Goal: Task Accomplishment & Management: Complete application form

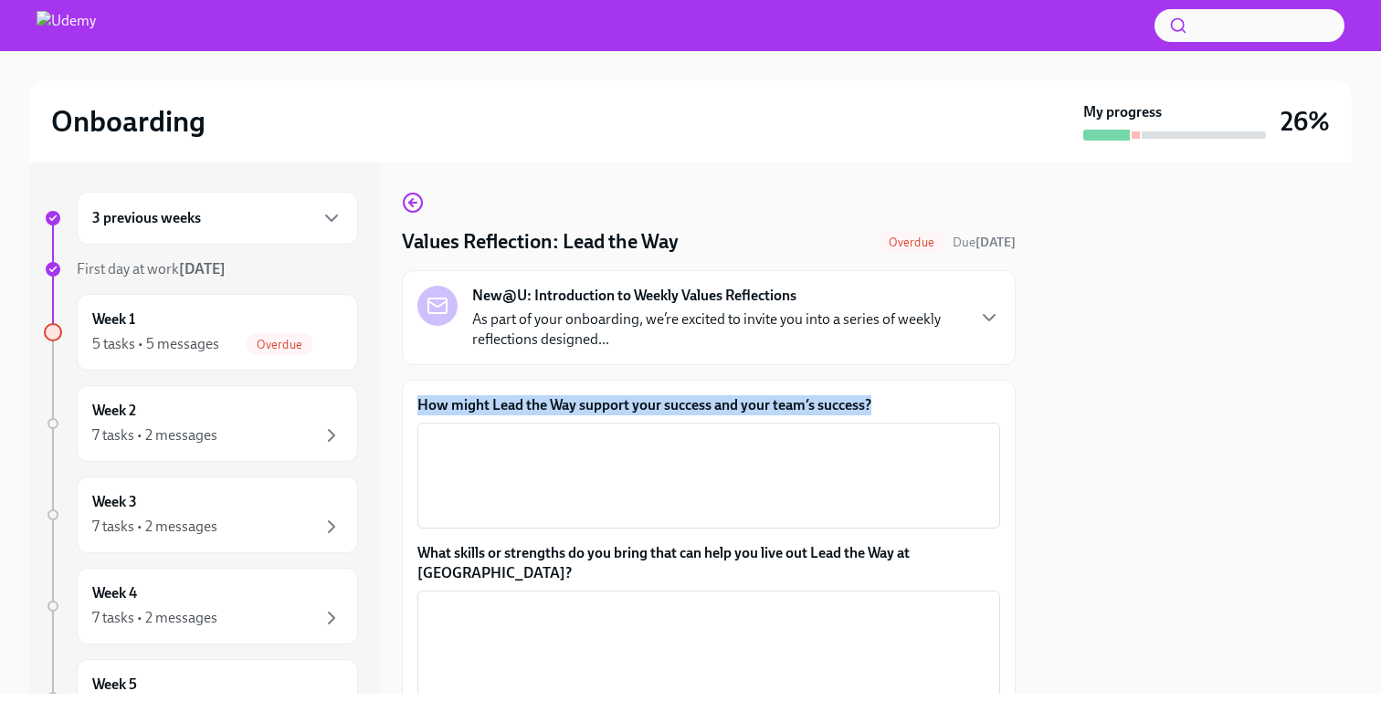
scroll to position [107, 0]
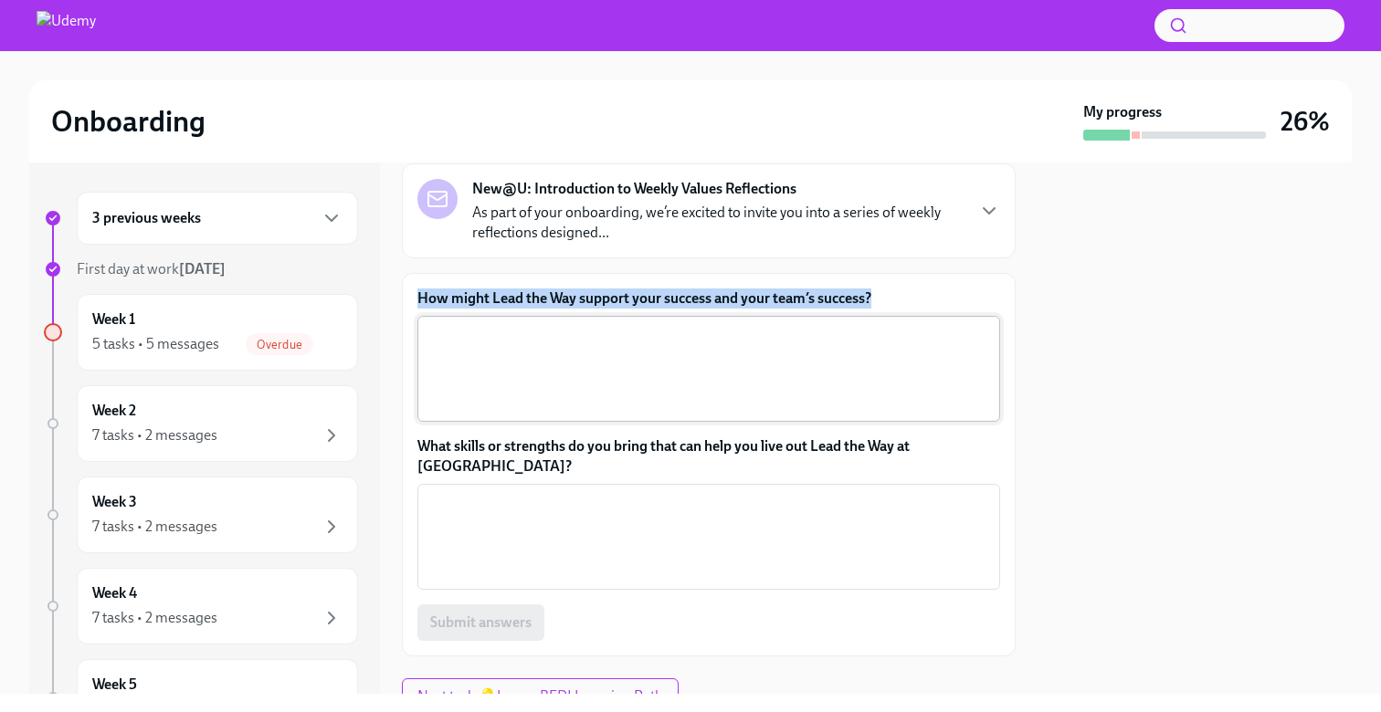
click at [596, 350] on textarea "How might Lead the Way support your success and your team’s success?" at bounding box center [708, 369] width 561 height 88
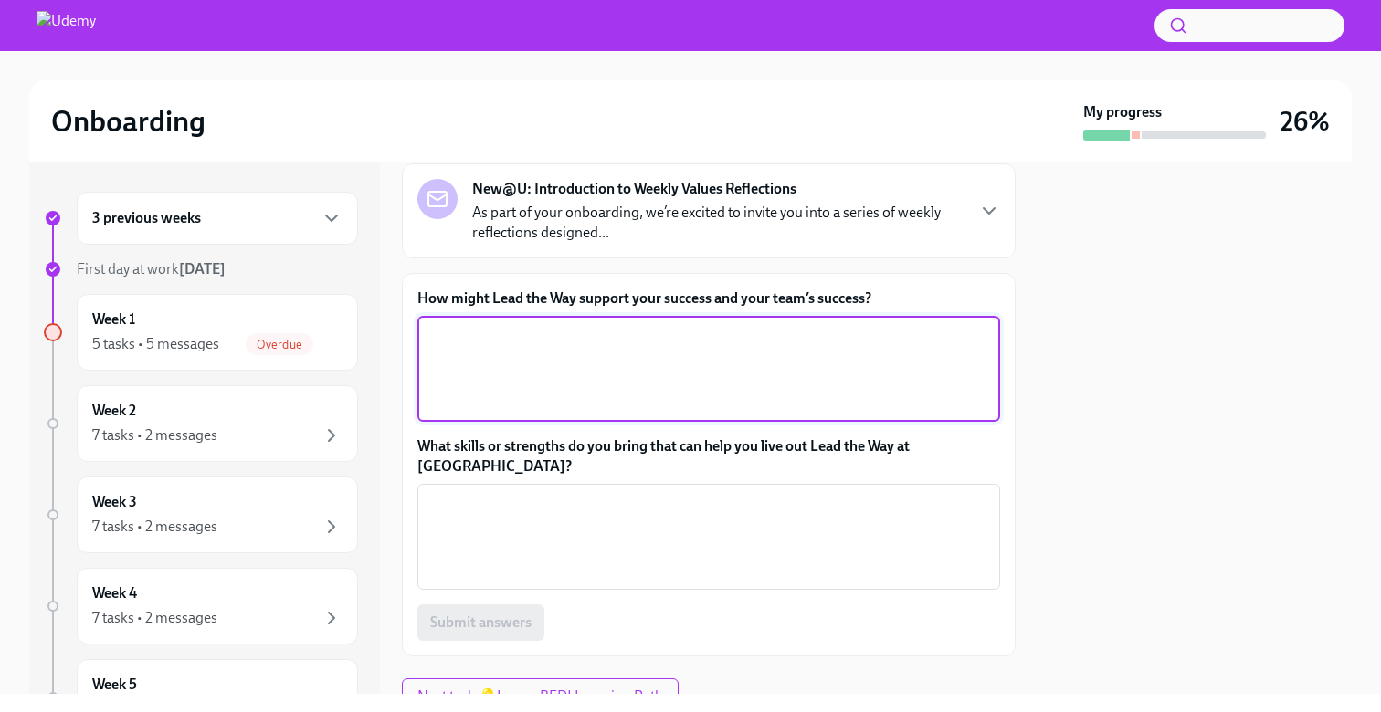
paste textarea "To me, Lead the Way is about being proactive and setting the pace. As an SDR, t…"
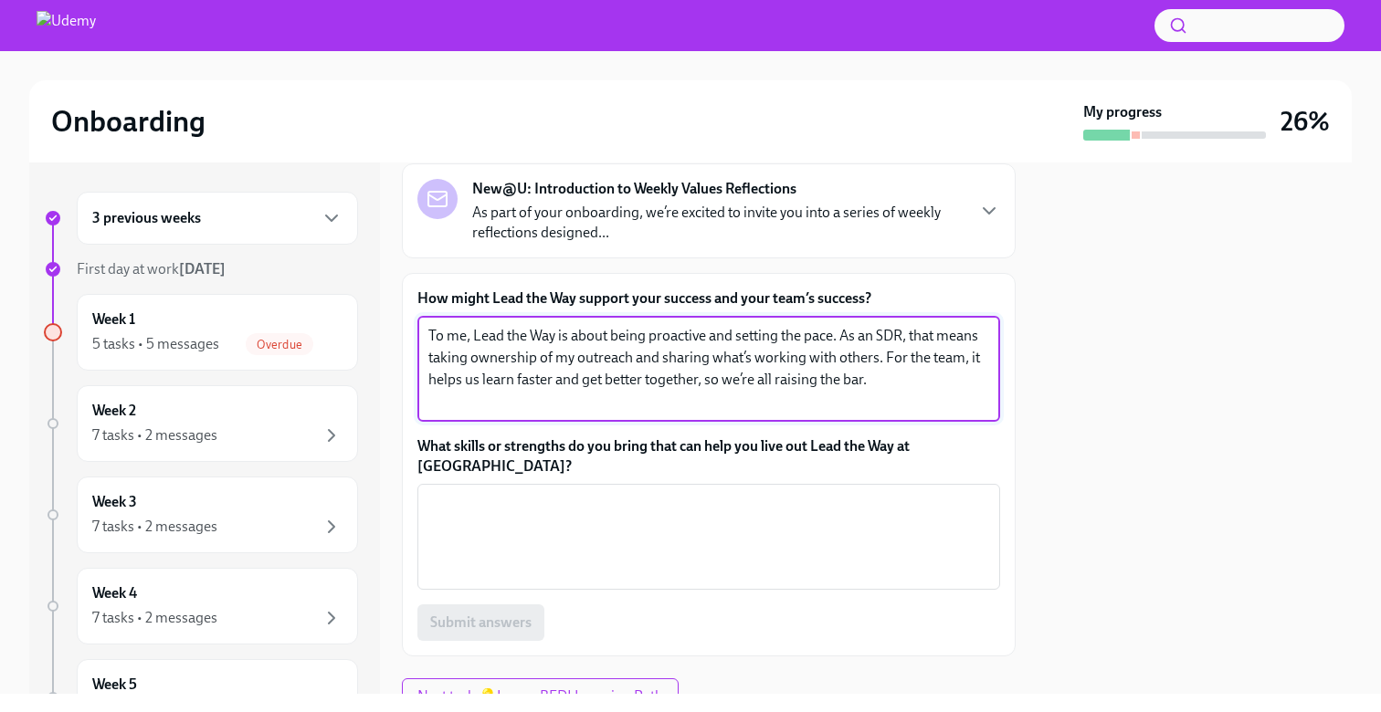
type textarea "To me, Lead the Way is about being proactive and setting the pace. As an SDR, t…"
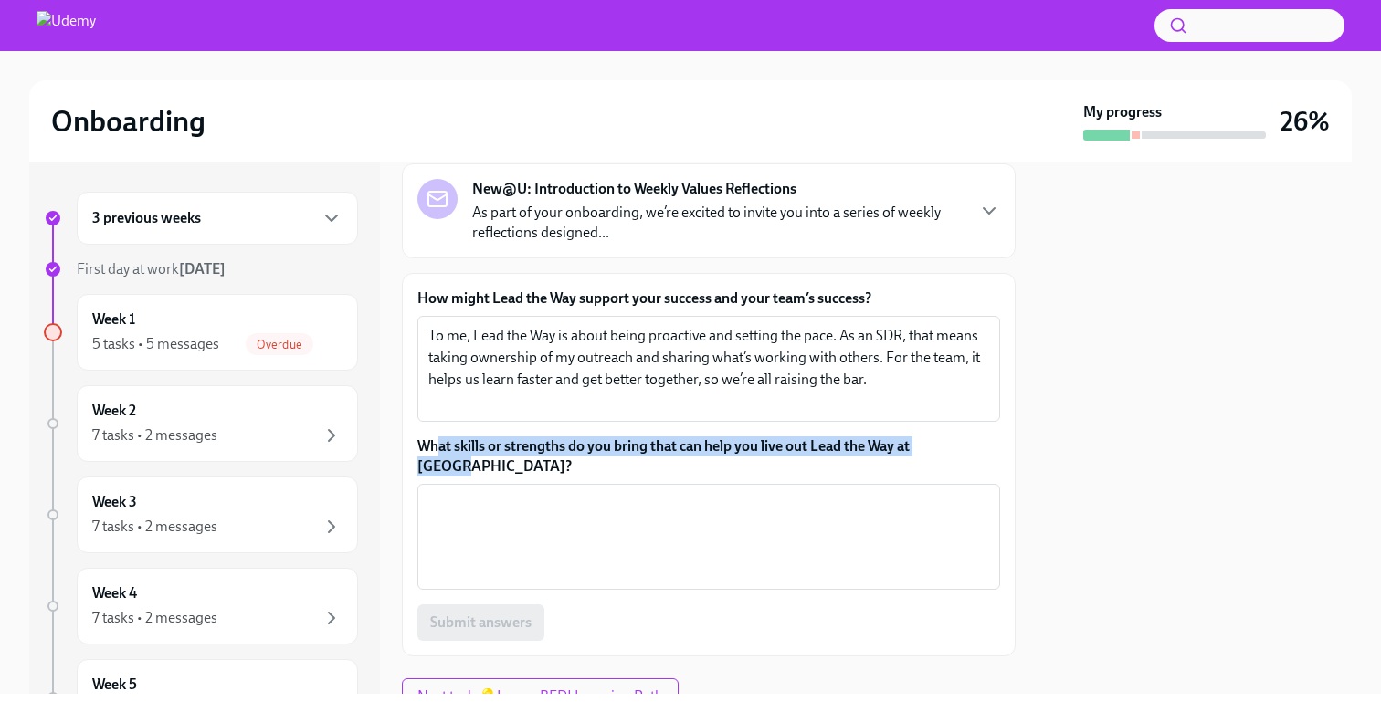
drag, startPoint x: 973, startPoint y: 438, endPoint x: 440, endPoint y: 448, distance: 533.4
click at [440, 448] on label "What skills or strengths do you bring that can help you live out Lead the Way a…" at bounding box center [708, 457] width 583 height 40
click at [973, 437] on label "What skills or strengths do you bring that can help you live out Lead the Way a…" at bounding box center [708, 457] width 583 height 40
click at [973, 493] on textarea "What skills or strengths do you bring that can help you live out Lead the Way a…" at bounding box center [708, 537] width 561 height 88
drag, startPoint x: 970, startPoint y: 448, endPoint x: 417, endPoint y: 447, distance: 552.5
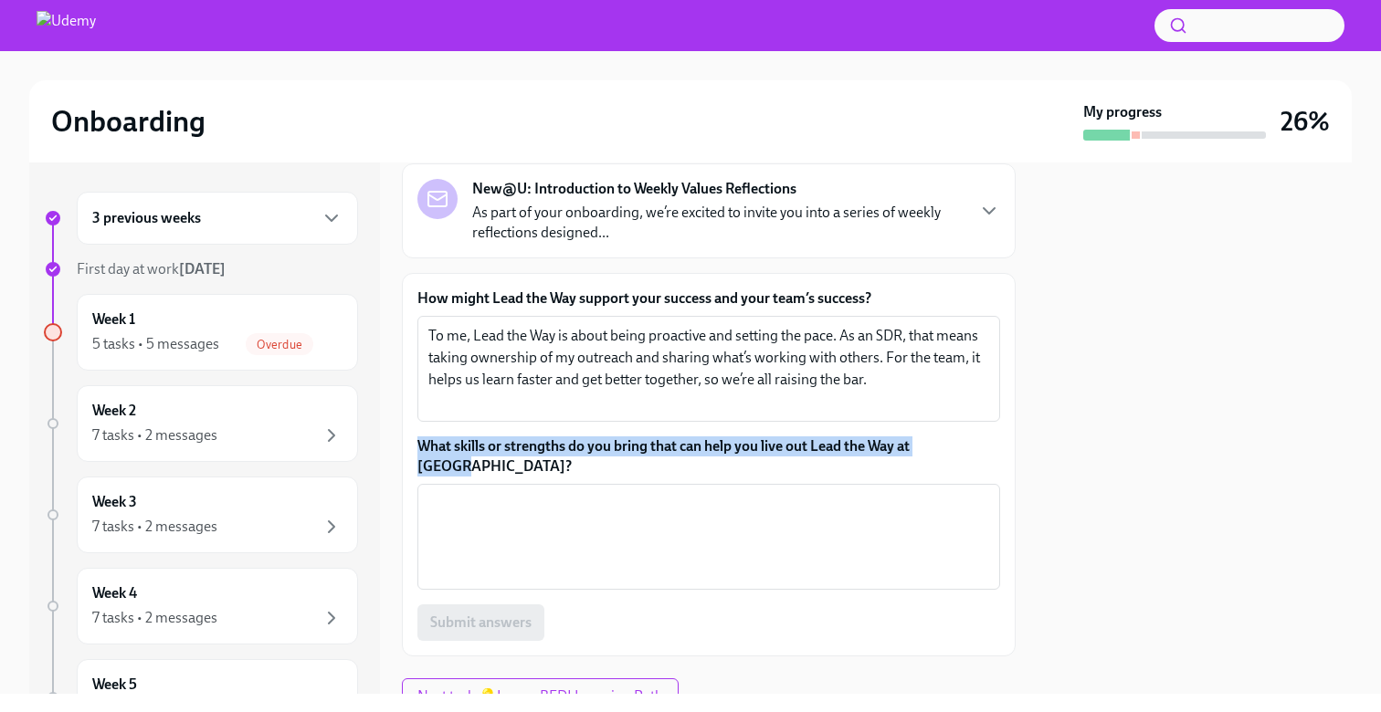
click at [417, 447] on label "What skills or strengths do you bring that can help you live out Lead the Way a…" at bounding box center [708, 457] width 583 height 40
copy label "What skills or strengths do you bring that can help you live out Lead the Way a…"
click at [637, 493] on textarea "What skills or strengths do you bring that can help you live out Lead the Way a…" at bounding box center [708, 537] width 561 height 88
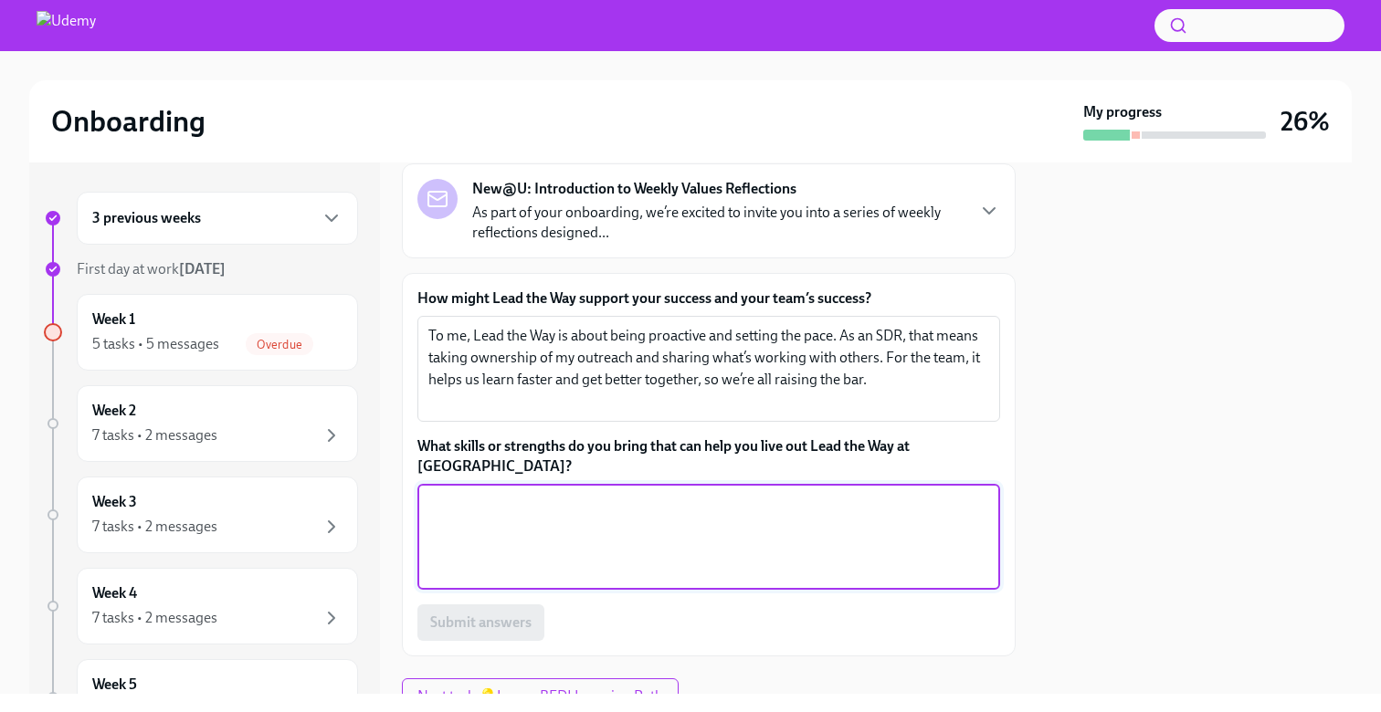
paste textarea "I bring curiosity and persistence, which help me stay proactive in learning and…"
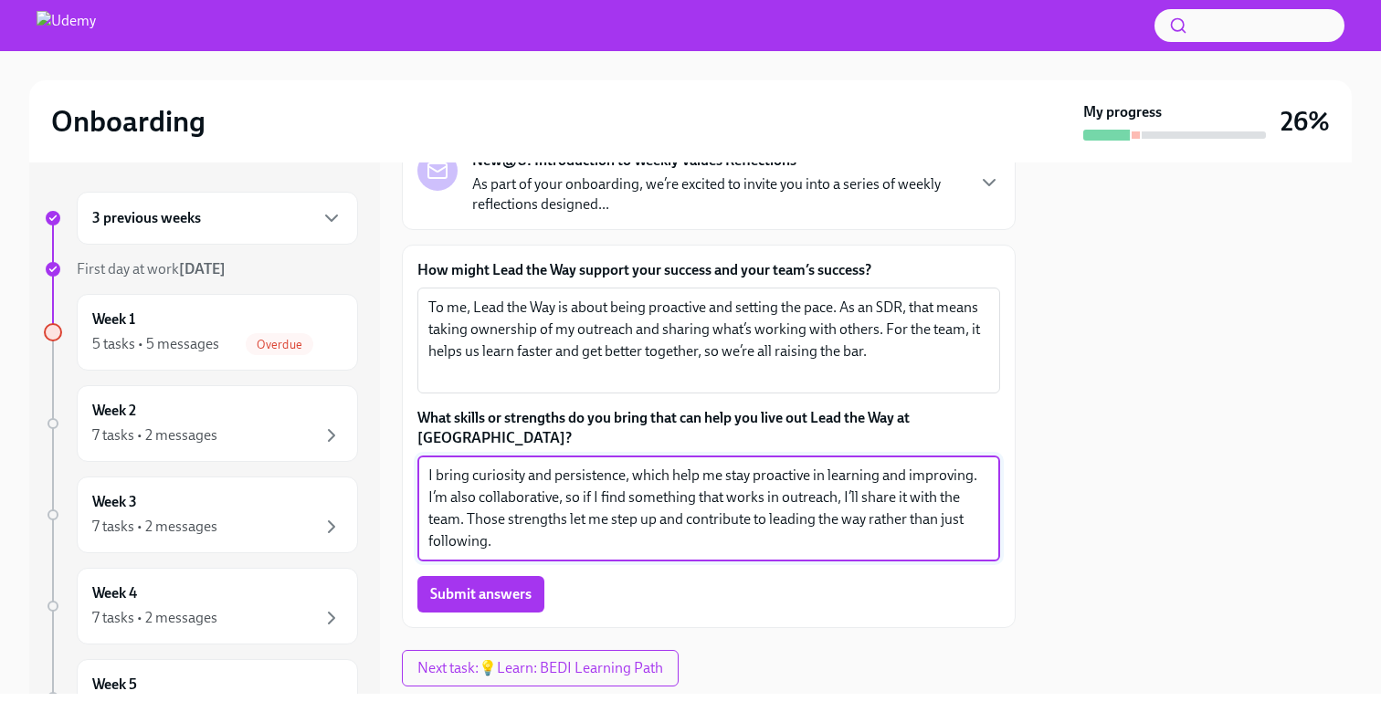
scroll to position [166, 0]
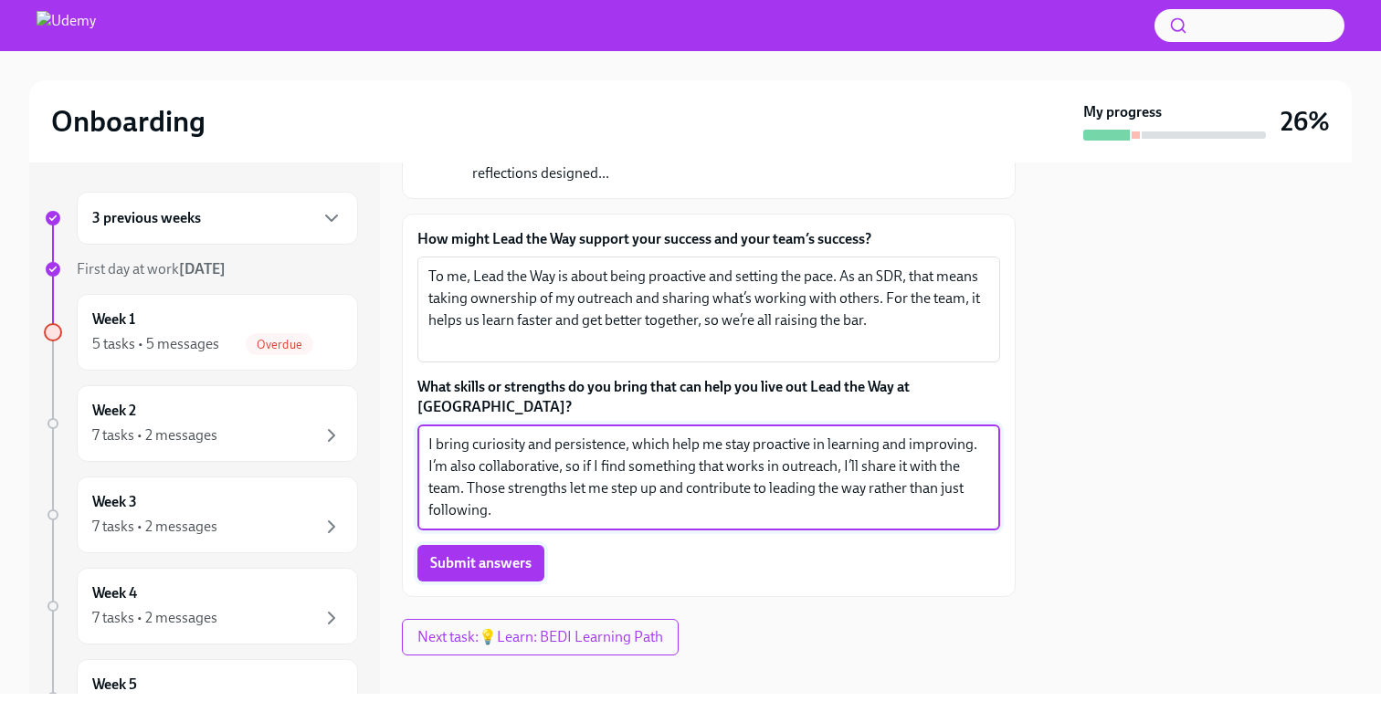
type textarea "I bring curiosity and persistence, which help me stay proactive in learning and…"
click at [498, 554] on span "Submit answers" at bounding box center [480, 563] width 101 height 18
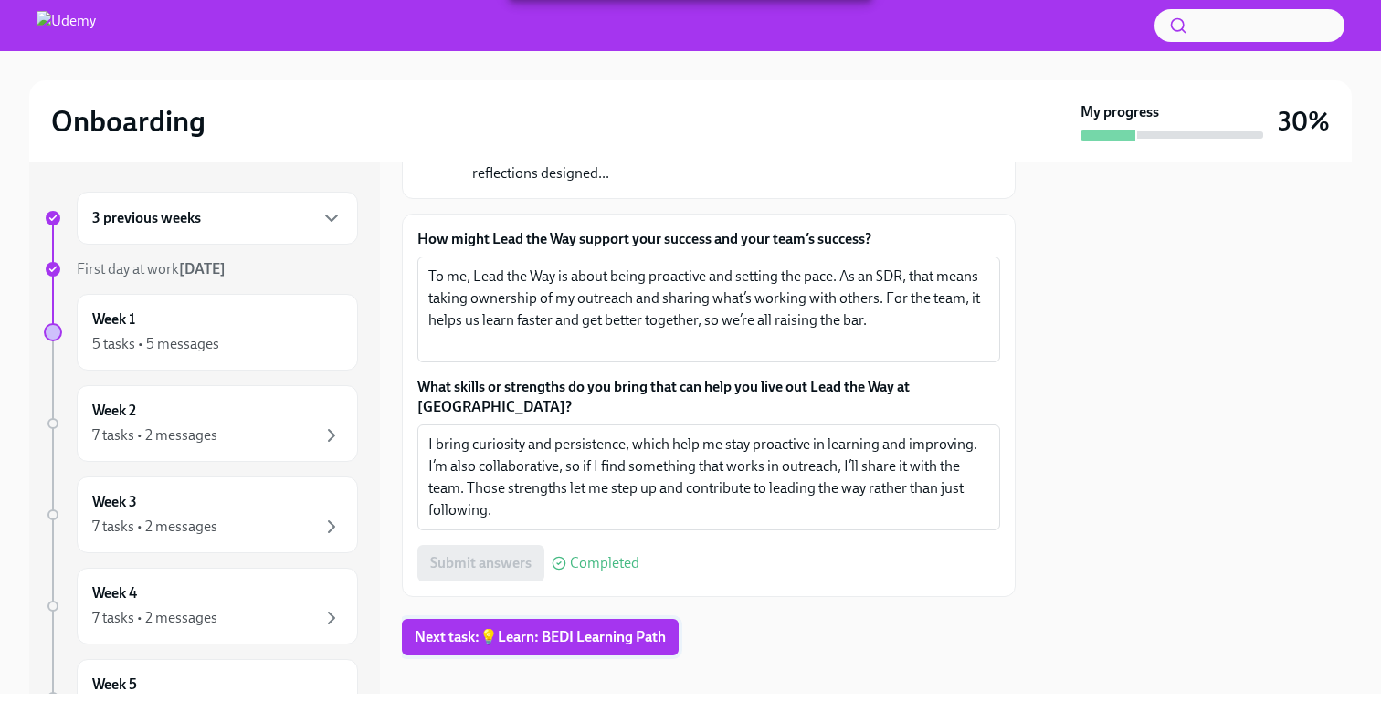
click at [598, 628] on span "Next task : 💡Learn: BEDI Learning Path" at bounding box center [540, 637] width 251 height 18
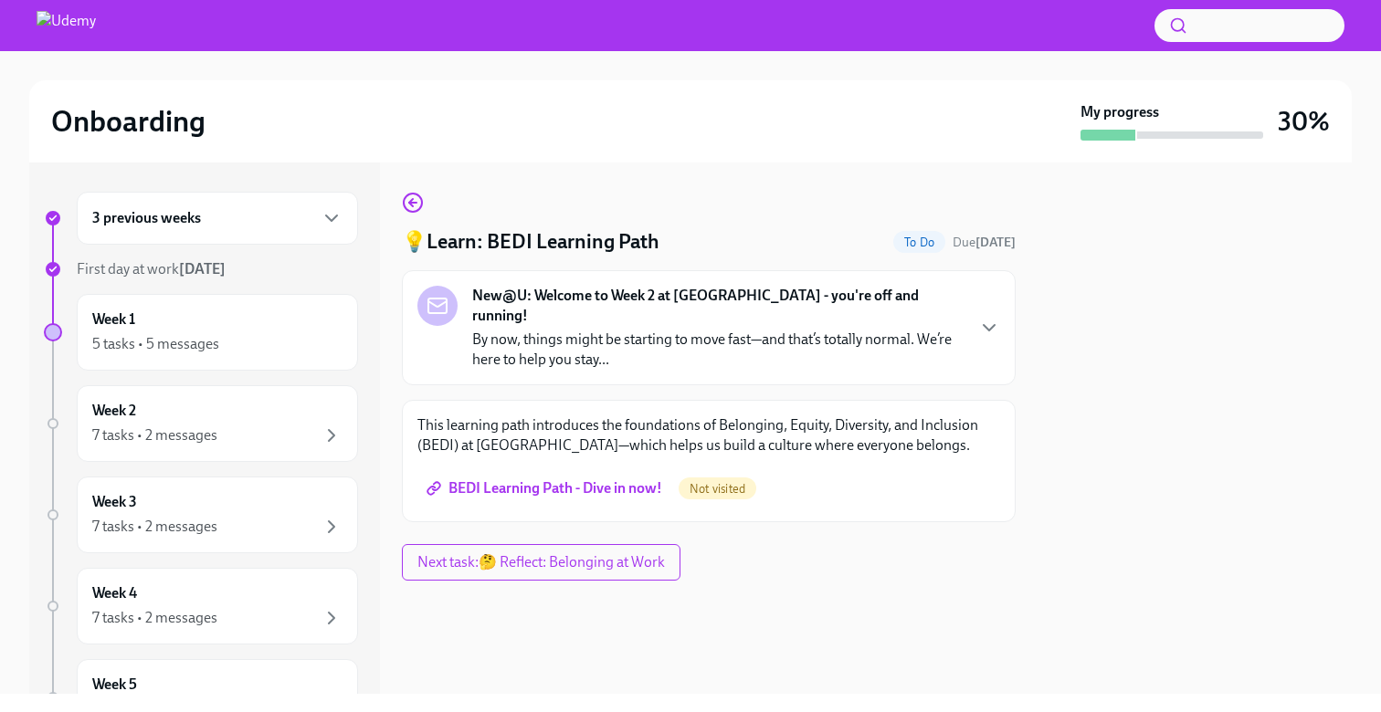
click at [591, 479] on span "BEDI Learning Path - Dive in now!" at bounding box center [546, 488] width 232 height 18
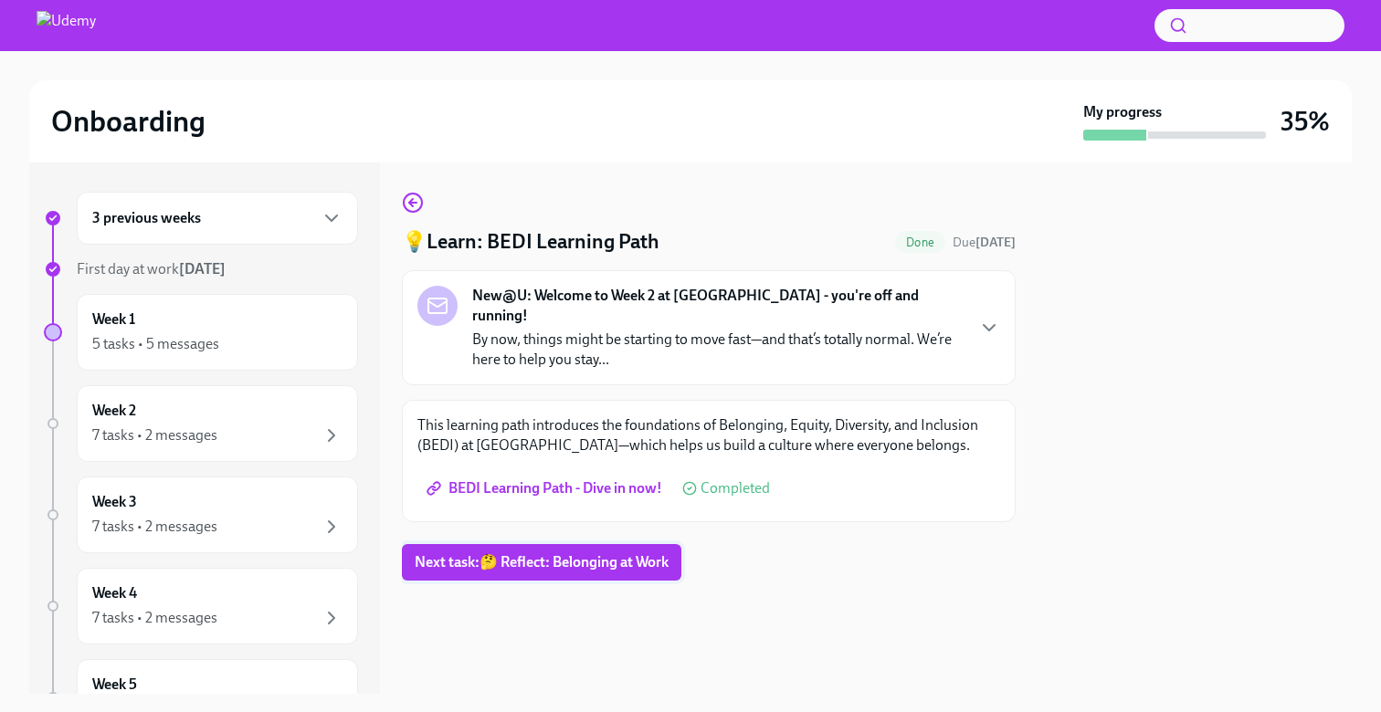
click at [561, 553] on span "Next task : 🤔 Reflect: Belonging at Work" at bounding box center [542, 562] width 254 height 18
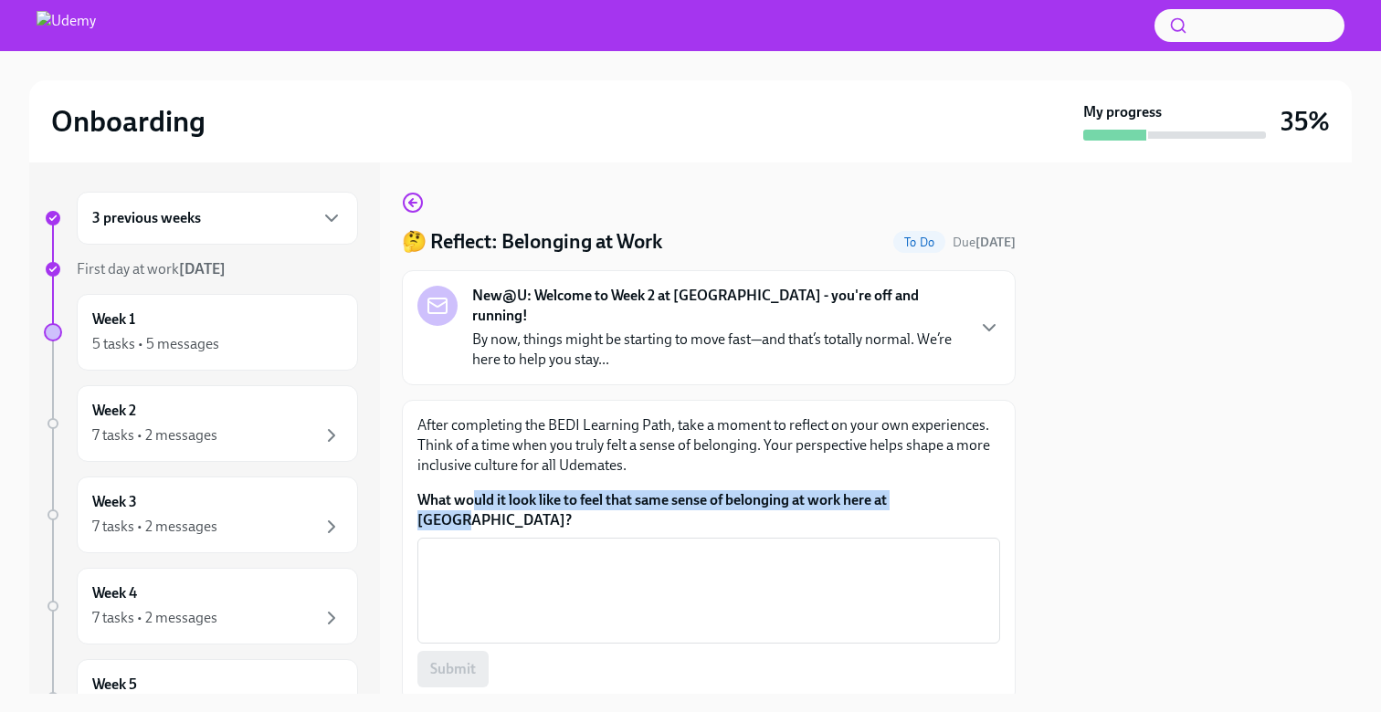
drag, startPoint x: 943, startPoint y: 479, endPoint x: 472, endPoint y: 483, distance: 471.2
click at [472, 490] on label "What would it look like to feel that same sense of belonging at work here at [G…" at bounding box center [708, 510] width 583 height 40
drag, startPoint x: 415, startPoint y: 479, endPoint x: 832, endPoint y: 478, distance: 417.3
click at [834, 478] on div "After completing the BEDI Learning Path, take a moment to reflect on your own e…" at bounding box center [709, 551] width 614 height 303
click at [958, 469] on div "After completing the BEDI Learning Path, take a moment to reflect on your own e…" at bounding box center [708, 552] width 583 height 272
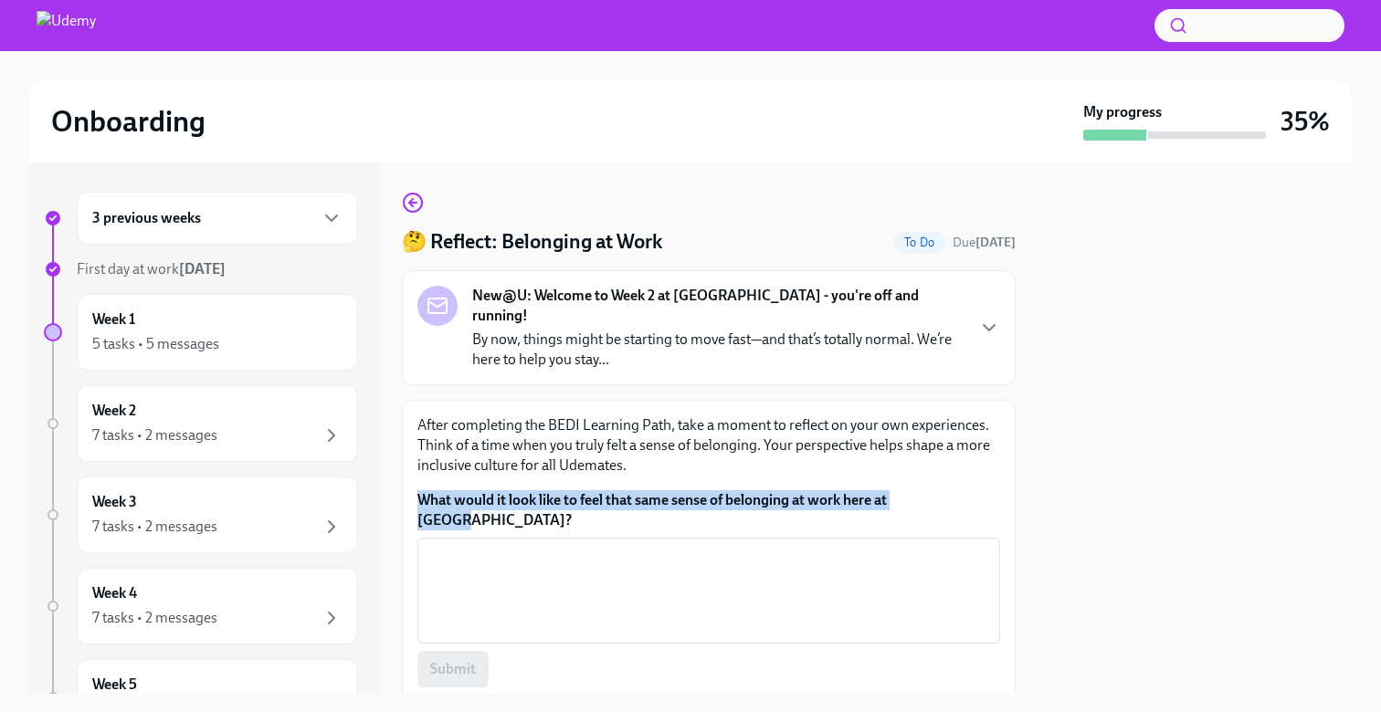
drag, startPoint x: 948, startPoint y: 482, endPoint x: 413, endPoint y: 481, distance: 535.1
click at [413, 481] on div "After completing the BEDI Learning Path, take a moment to reflect on your own e…" at bounding box center [709, 551] width 614 height 303
copy label "What would it look like to feel that same sense of belonging at work here at [G…"
click at [520, 547] on textarea "What would it look like to feel that same sense of belonging at work here at [G…" at bounding box center [708, 591] width 561 height 88
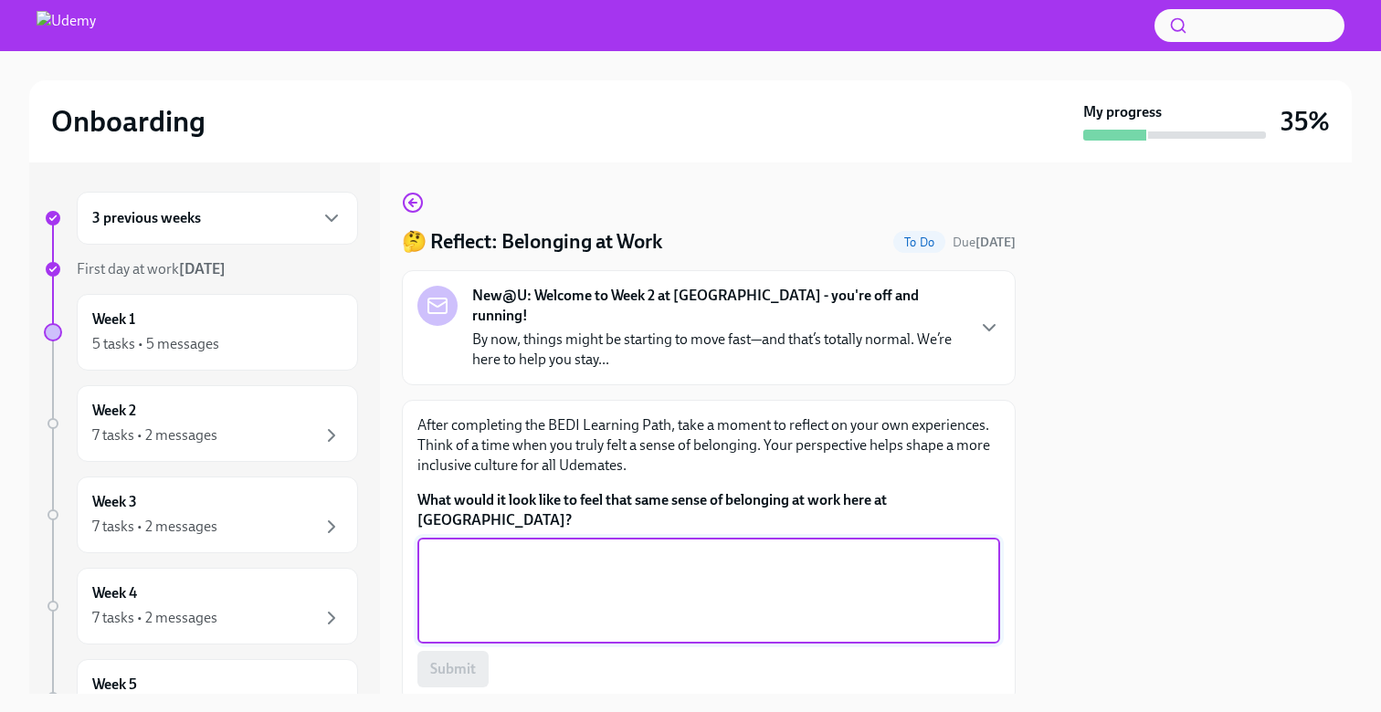
paste textarea "For me, belonging at work means feeling comfortable bringing my ideas and quest…"
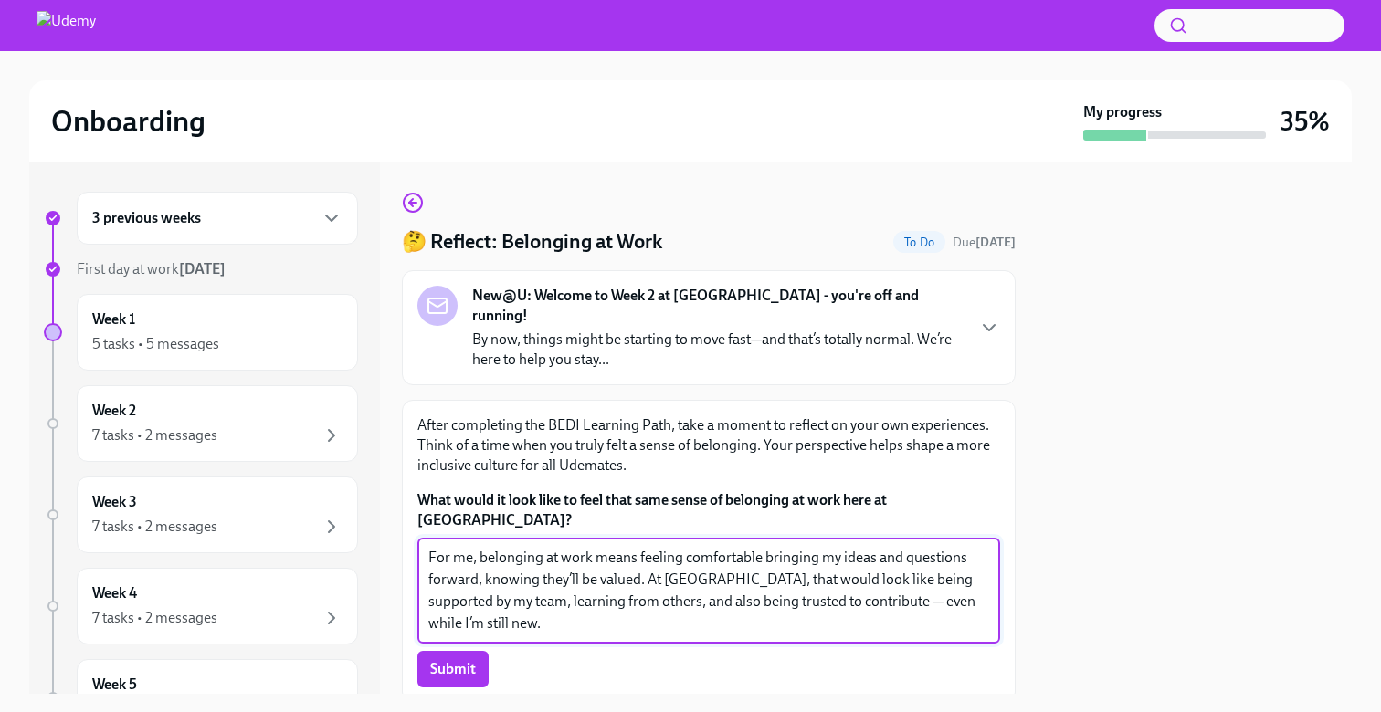
click at [841, 562] on textarea "For me, belonging at work means feeling comfortable bringing my ideas and quest…" at bounding box center [708, 591] width 561 height 88
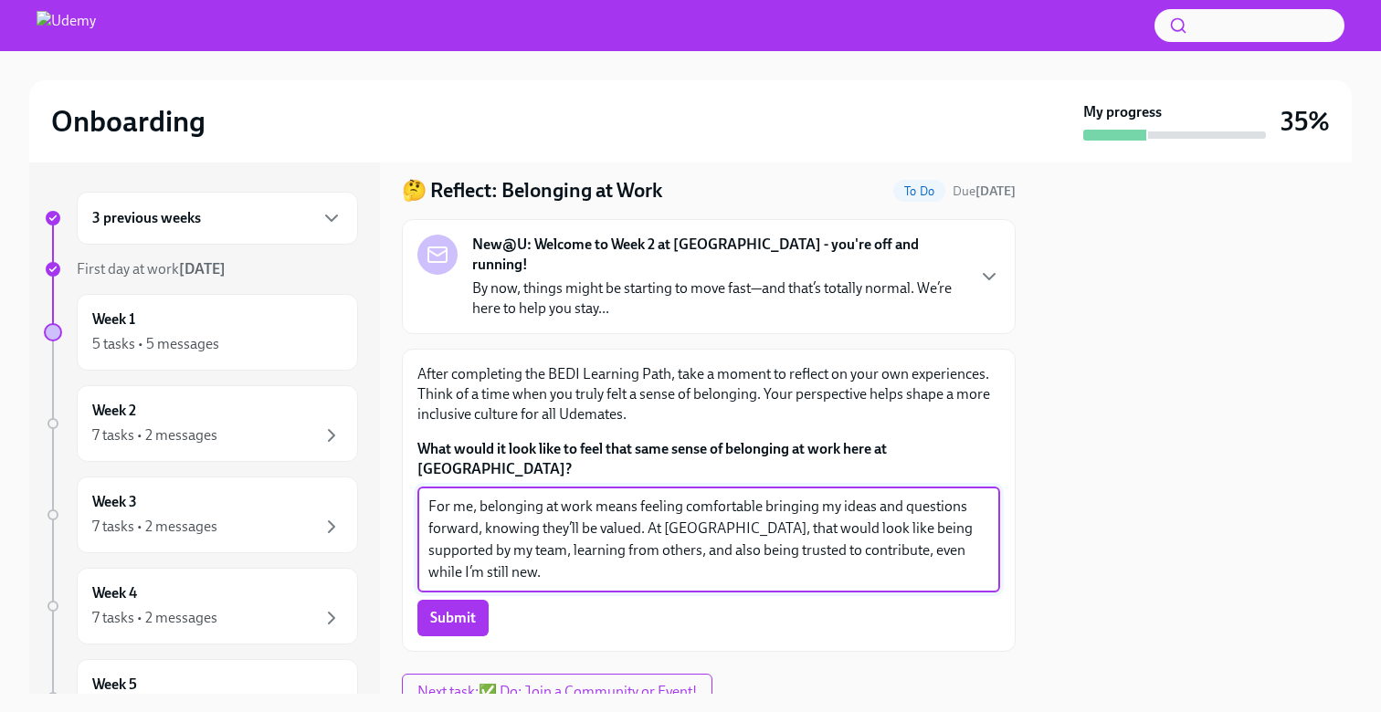
scroll to position [86, 0]
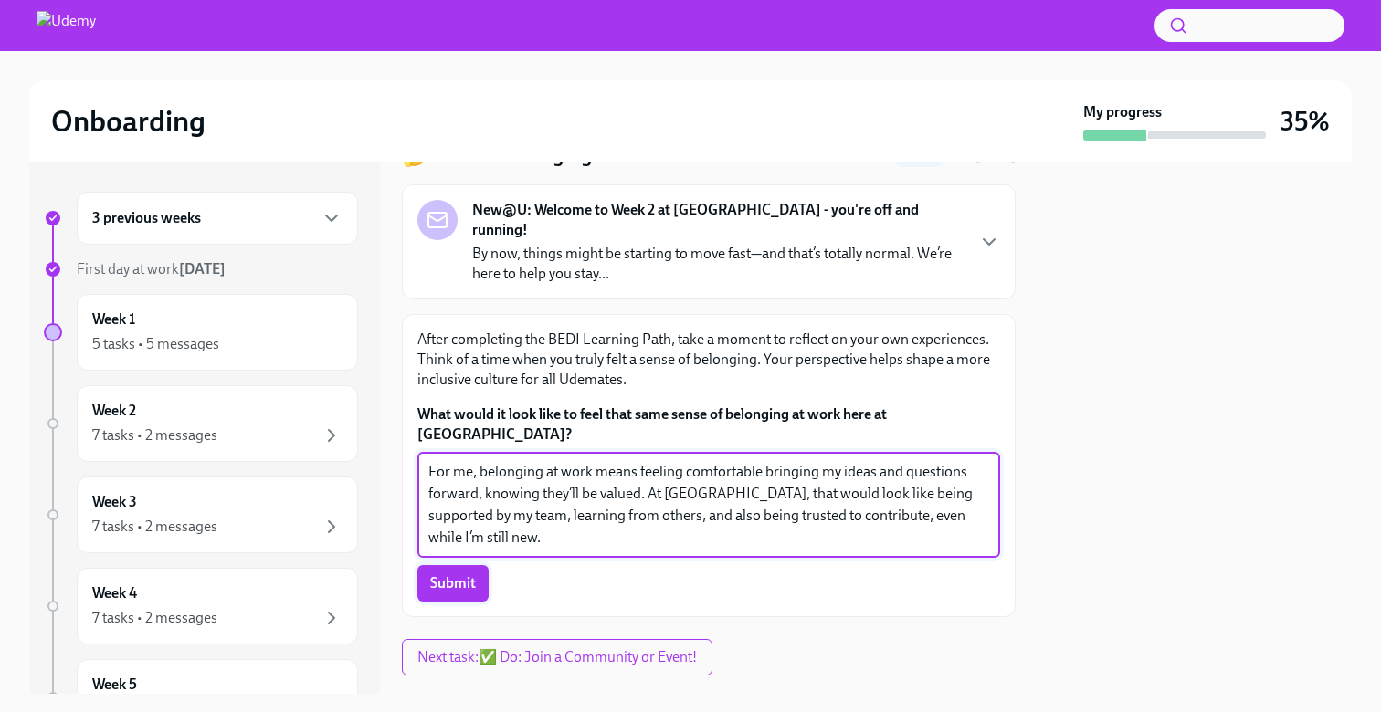
type textarea "For me, belonging at work means feeling comfortable bringing my ideas and quest…"
click at [460, 574] on span "Submit" at bounding box center [453, 583] width 46 height 18
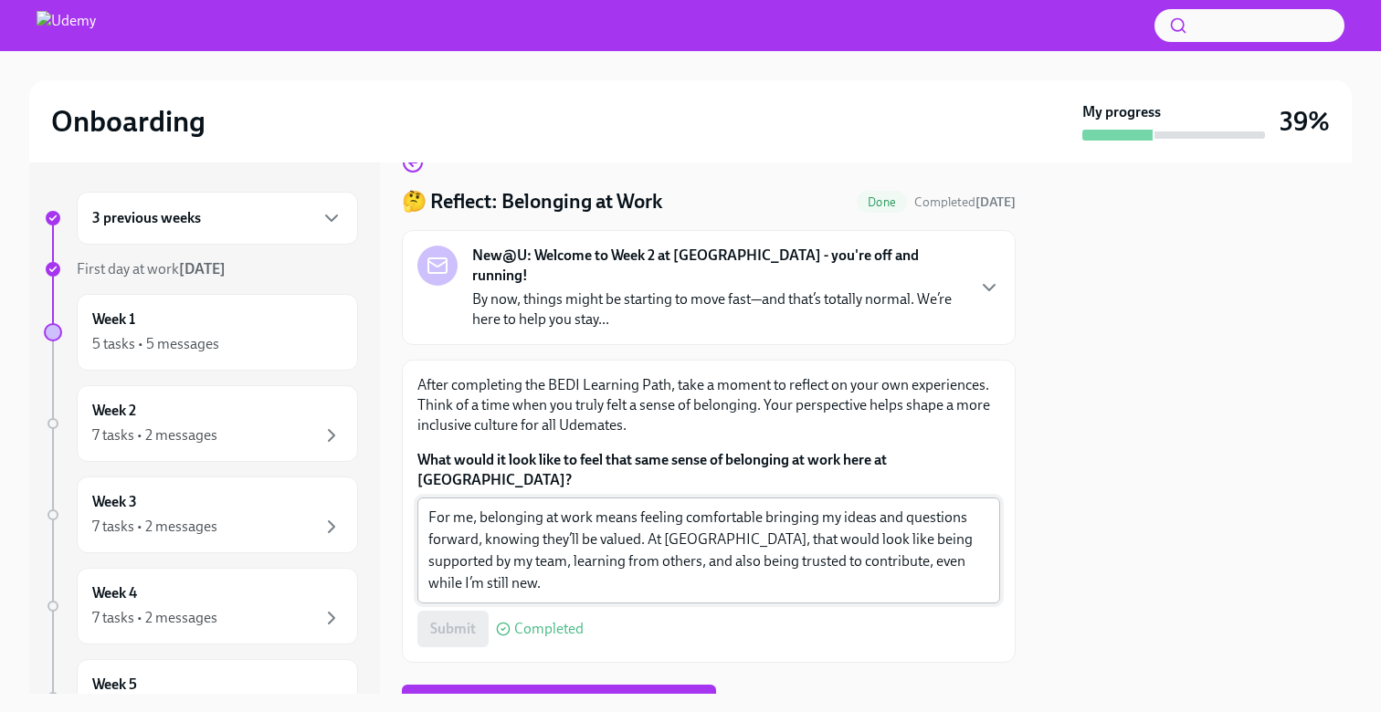
scroll to position [42, 0]
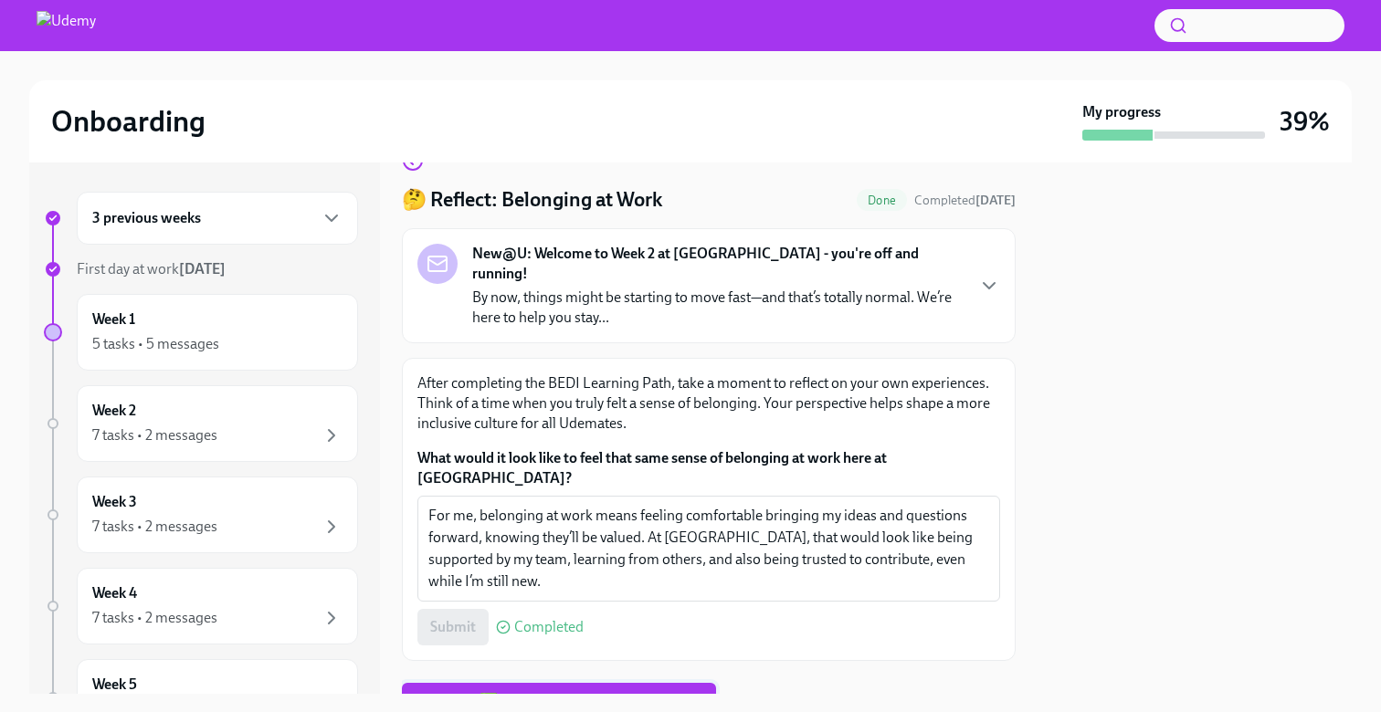
click at [545, 692] on span "Next task : ✅ Do: Join a Community or Event!" at bounding box center [559, 701] width 289 height 18
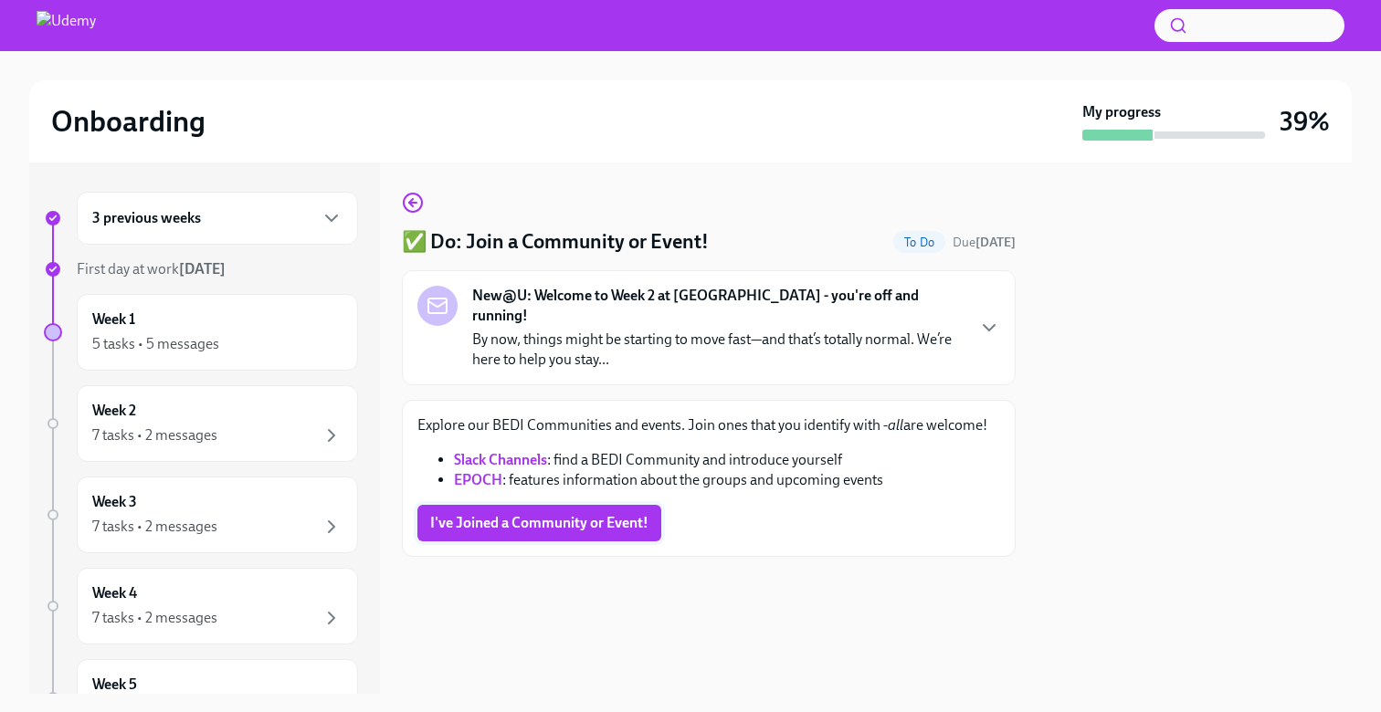
click at [578, 514] on span "I've Joined a Community or Event!" at bounding box center [539, 523] width 218 height 18
